Goal: Information Seeking & Learning: Learn about a topic

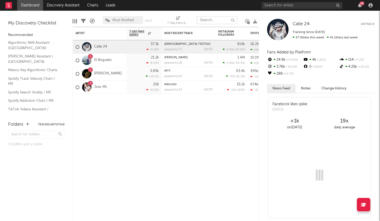
click at [209, 21] on input "text" at bounding box center [217, 20] width 40 height 8
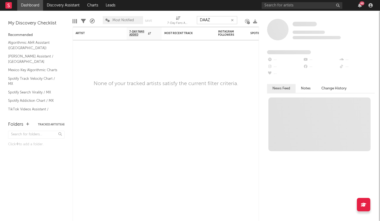
type input "DAAZ"
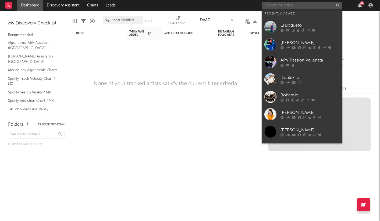
click at [270, 5] on input "text" at bounding box center [302, 5] width 81 height 7
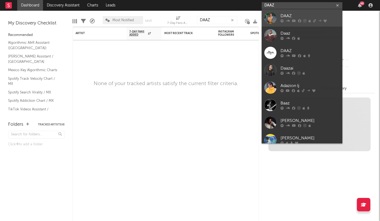
type input "DAAZ"
click at [290, 13] on div "DAAZ" at bounding box center [309, 16] width 59 height 6
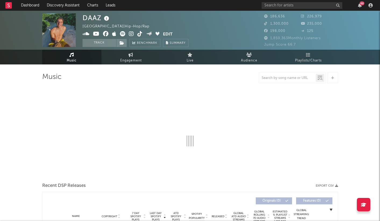
select select "6m"
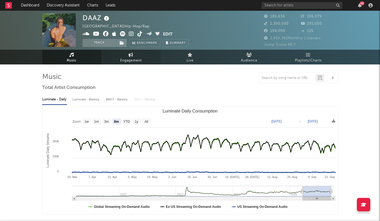
click at [135, 60] on span "Engagement" at bounding box center [131, 61] width 22 height 6
select select "1w"
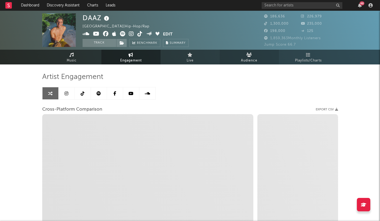
click at [249, 58] on span "Audience" at bounding box center [249, 61] width 16 height 6
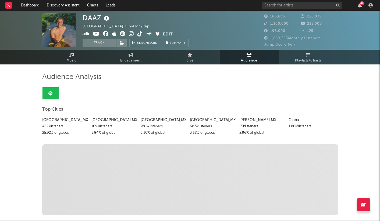
click at [55, 108] on span "Top Cities" at bounding box center [52, 109] width 21 height 6
click at [56, 129] on div "482k listeners" at bounding box center [64, 126] width 45 height 6
click at [293, 55] on link "Playlists/Charts" at bounding box center [308, 57] width 59 height 15
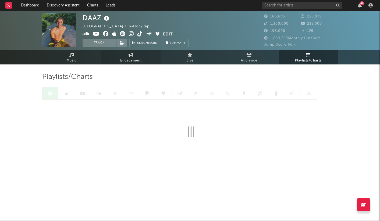
click at [130, 58] on span "Engagement" at bounding box center [131, 61] width 22 height 6
select select "1m"
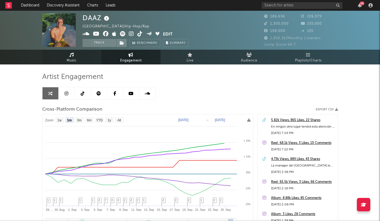
click at [69, 60] on span "Music" at bounding box center [72, 61] width 10 height 6
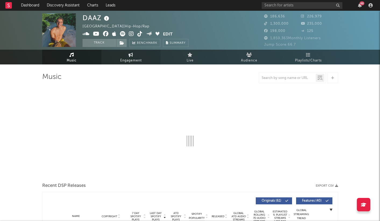
click at [122, 57] on link "Engagement" at bounding box center [130, 57] width 59 height 15
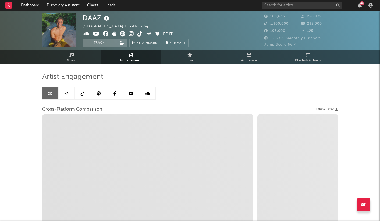
select select "1w"
click at [99, 93] on icon at bounding box center [99, 93] width 4 height 4
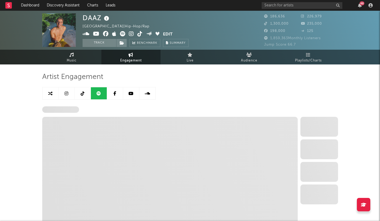
select select "6m"
select select "1w"
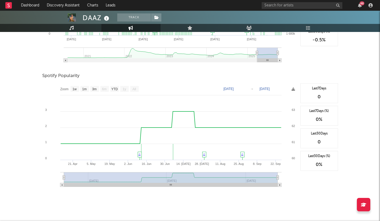
scroll to position [290, 0]
